Goal: Obtain resource: Download file/media

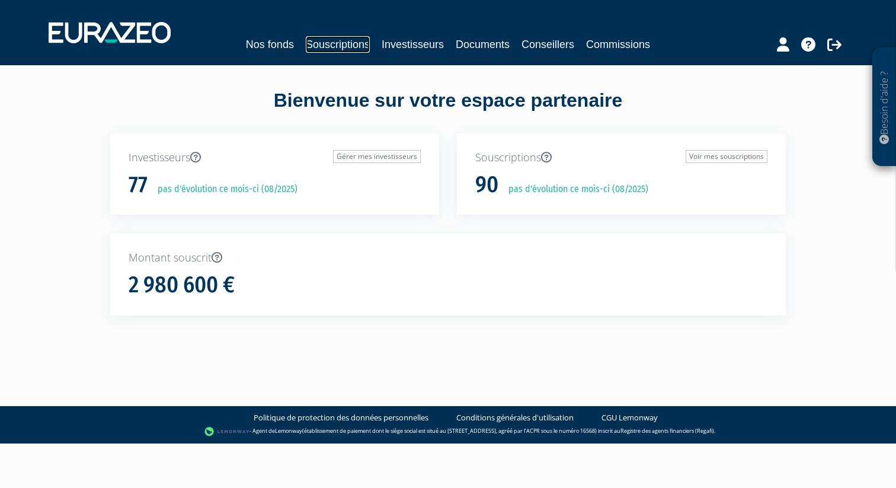
click at [354, 47] on link "Souscriptions" at bounding box center [338, 44] width 64 height 17
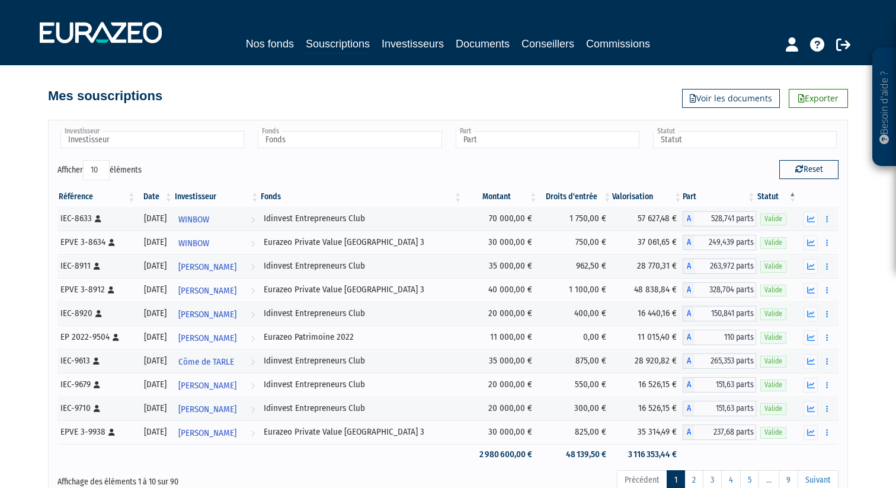
click at [174, 191] on th "Date" at bounding box center [154, 197] width 37 height 20
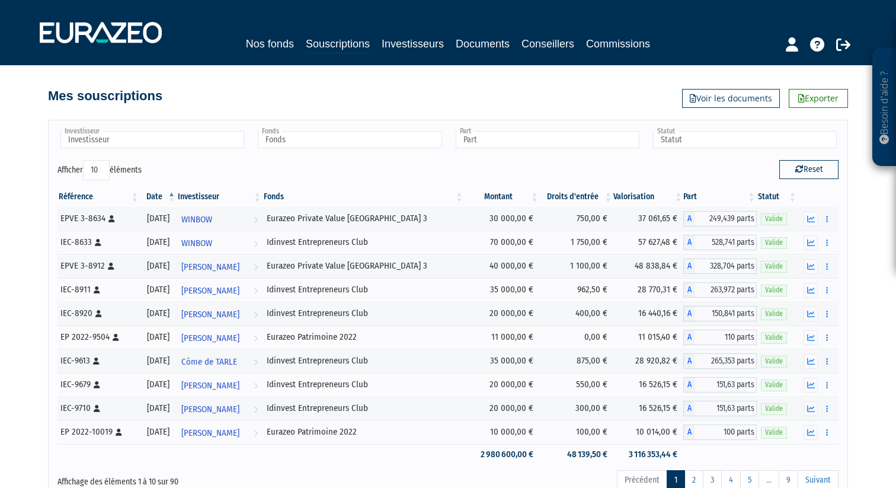
click at [177, 195] on th "Date" at bounding box center [158, 197] width 37 height 20
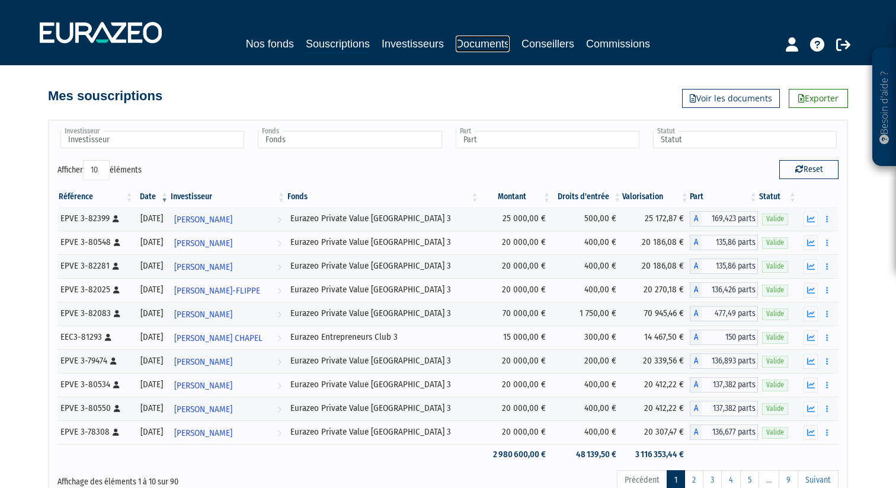
click at [499, 40] on link "Documents" at bounding box center [483, 44] width 54 height 17
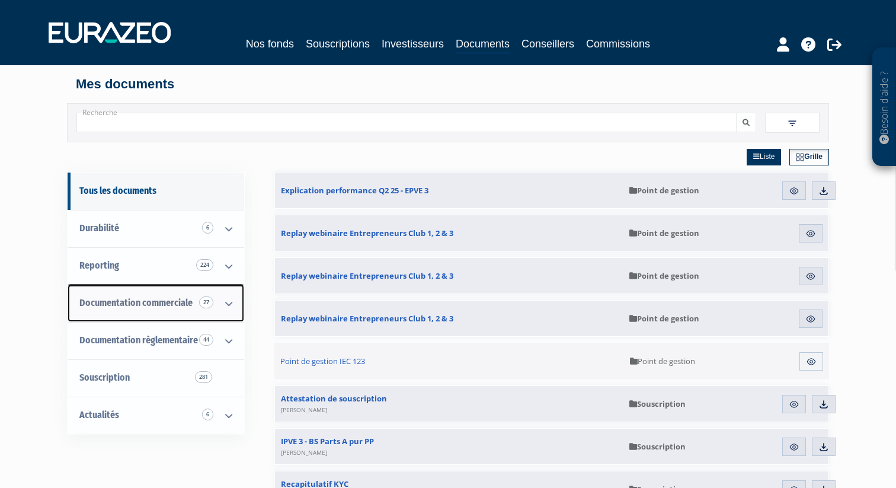
click at [124, 303] on span "Documentation commerciale 27" at bounding box center [135, 302] width 113 height 11
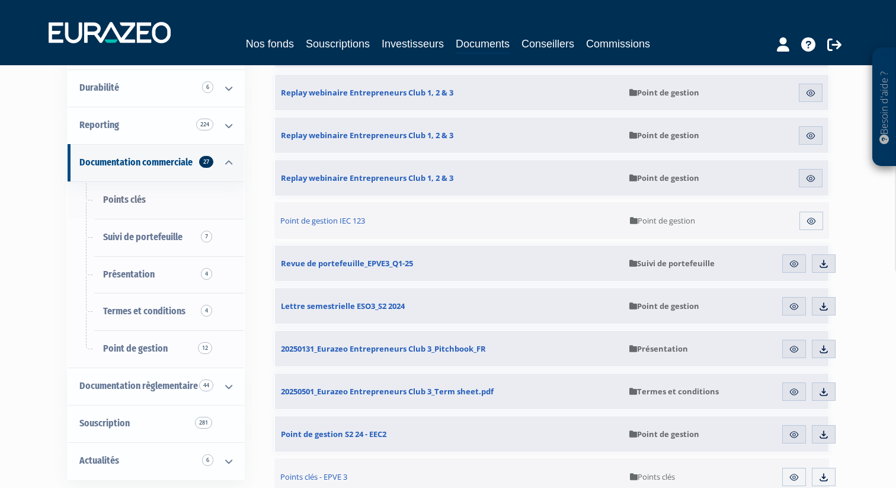
scroll to position [141, 0]
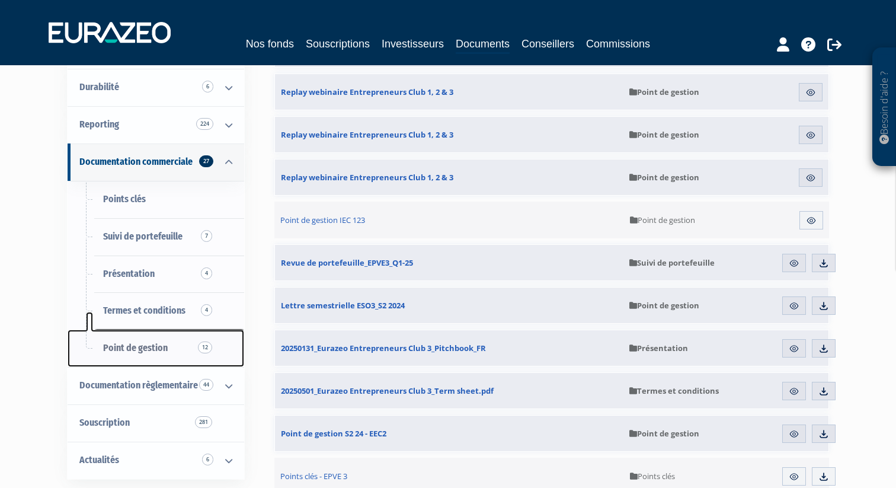
click at [154, 353] on span "Point de gestion 12" at bounding box center [135, 347] width 65 height 11
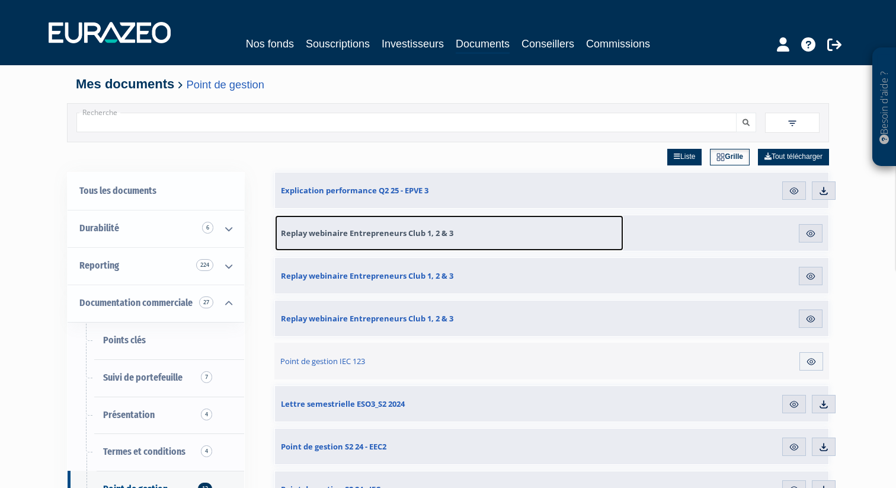
click at [369, 235] on span "Replay webinaire Entrepreneurs Club 1, 2 & 3" at bounding box center [367, 233] width 172 height 11
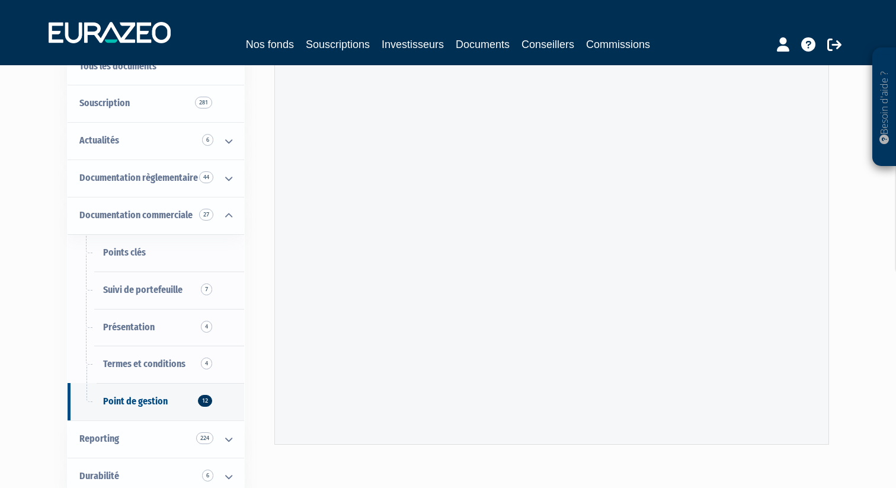
scroll to position [63, 0]
